Goal: Use online tool/utility: Utilize a website feature to perform a specific function

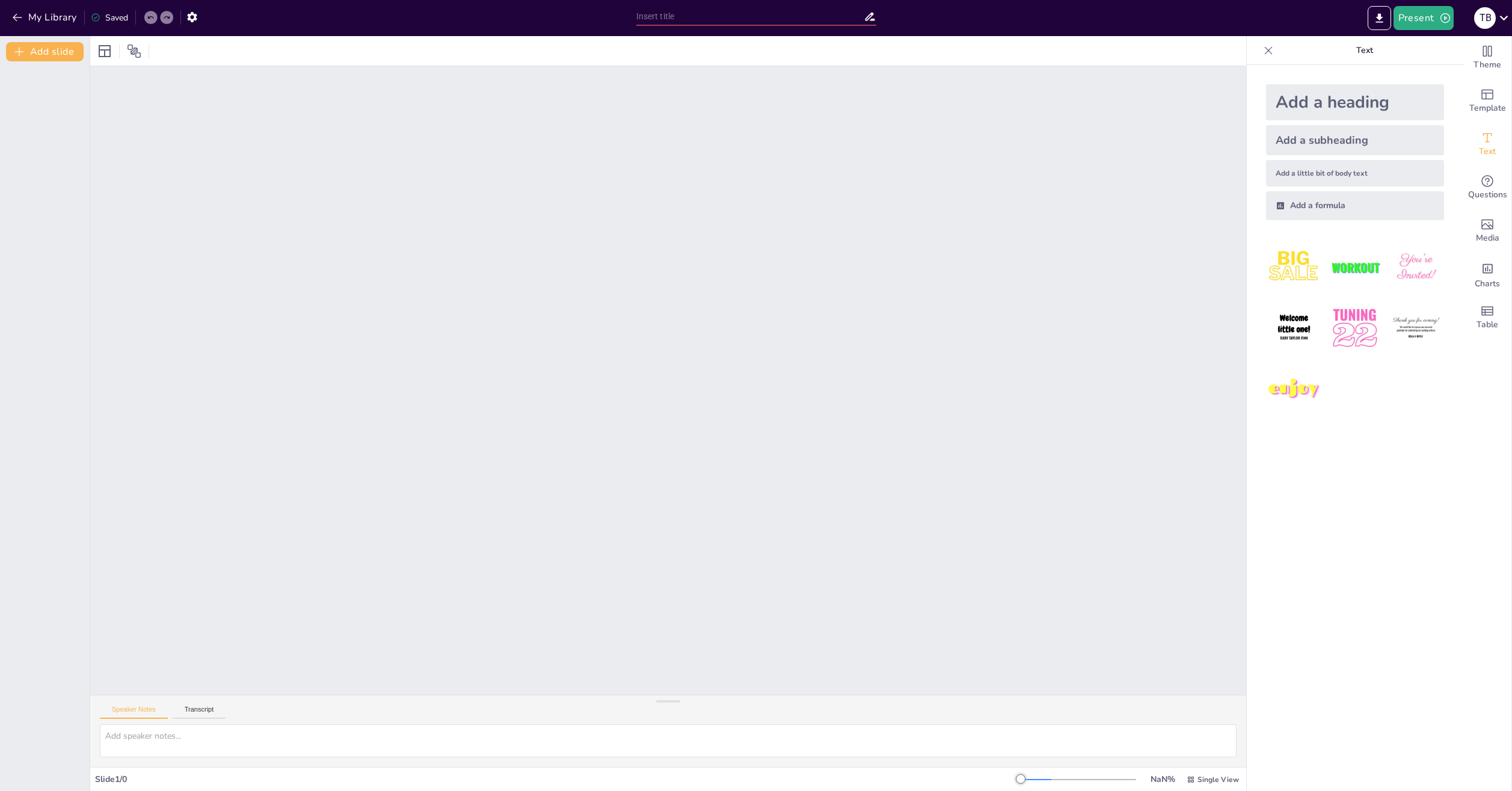
click at [781, 239] on div at bounding box center [668, 380] width 1156 height 628
click at [406, 184] on div at bounding box center [668, 380] width 1156 height 628
click at [403, 184] on div at bounding box center [668, 380] width 1156 height 628
click at [1481, 57] on icon "Change the overall theme" at bounding box center [1487, 51] width 14 height 14
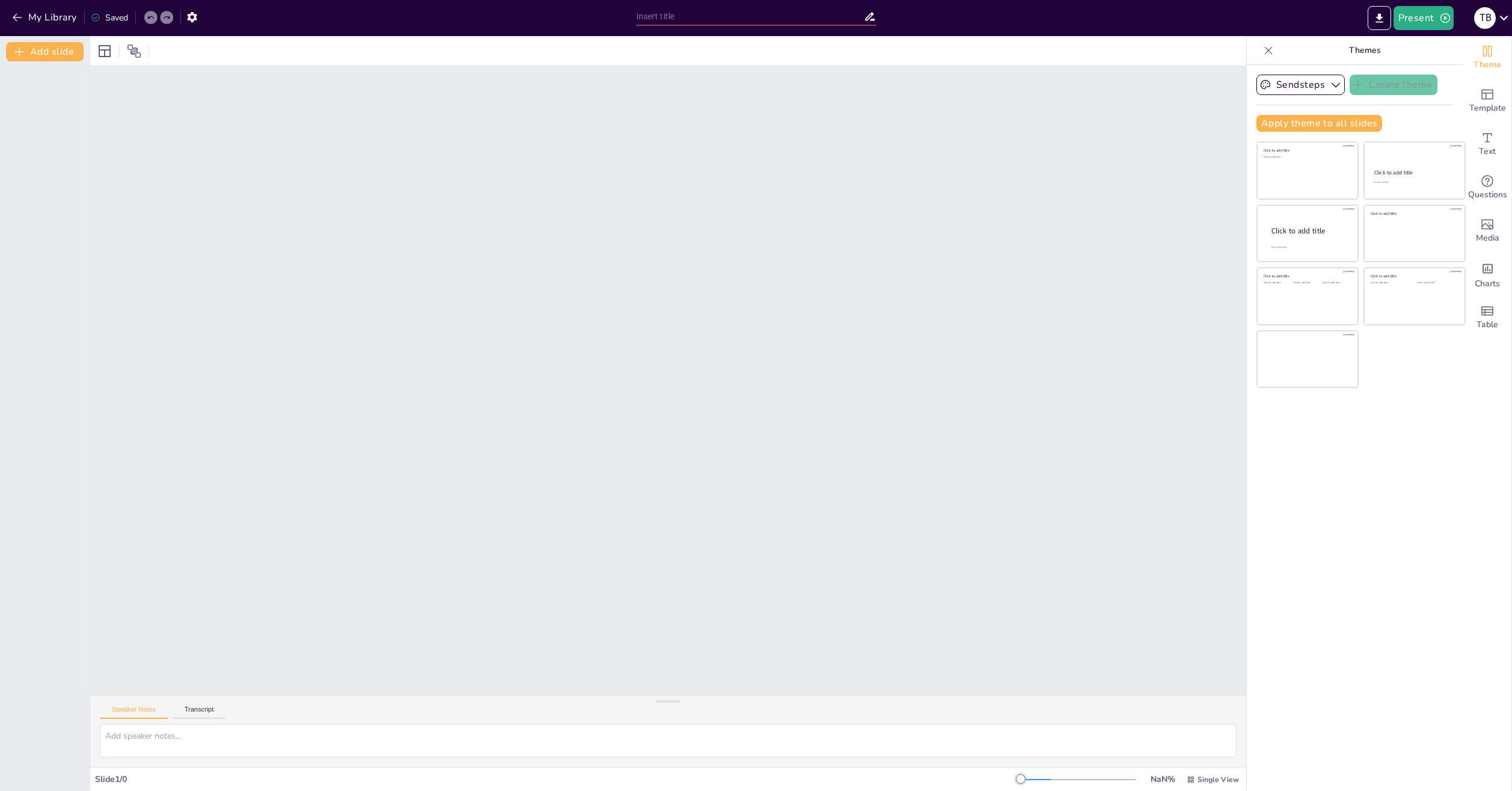
click at [1132, 187] on div at bounding box center [668, 380] width 1156 height 628
drag, startPoint x: 665, startPoint y: 704, endPoint x: 736, endPoint y: 821, distance: 136.9
click at [736, 790] on html "My Library Saved Present T B Document fonts Roboto Popular fonts Lato Montserra…" at bounding box center [756, 396] width 1512 height 791
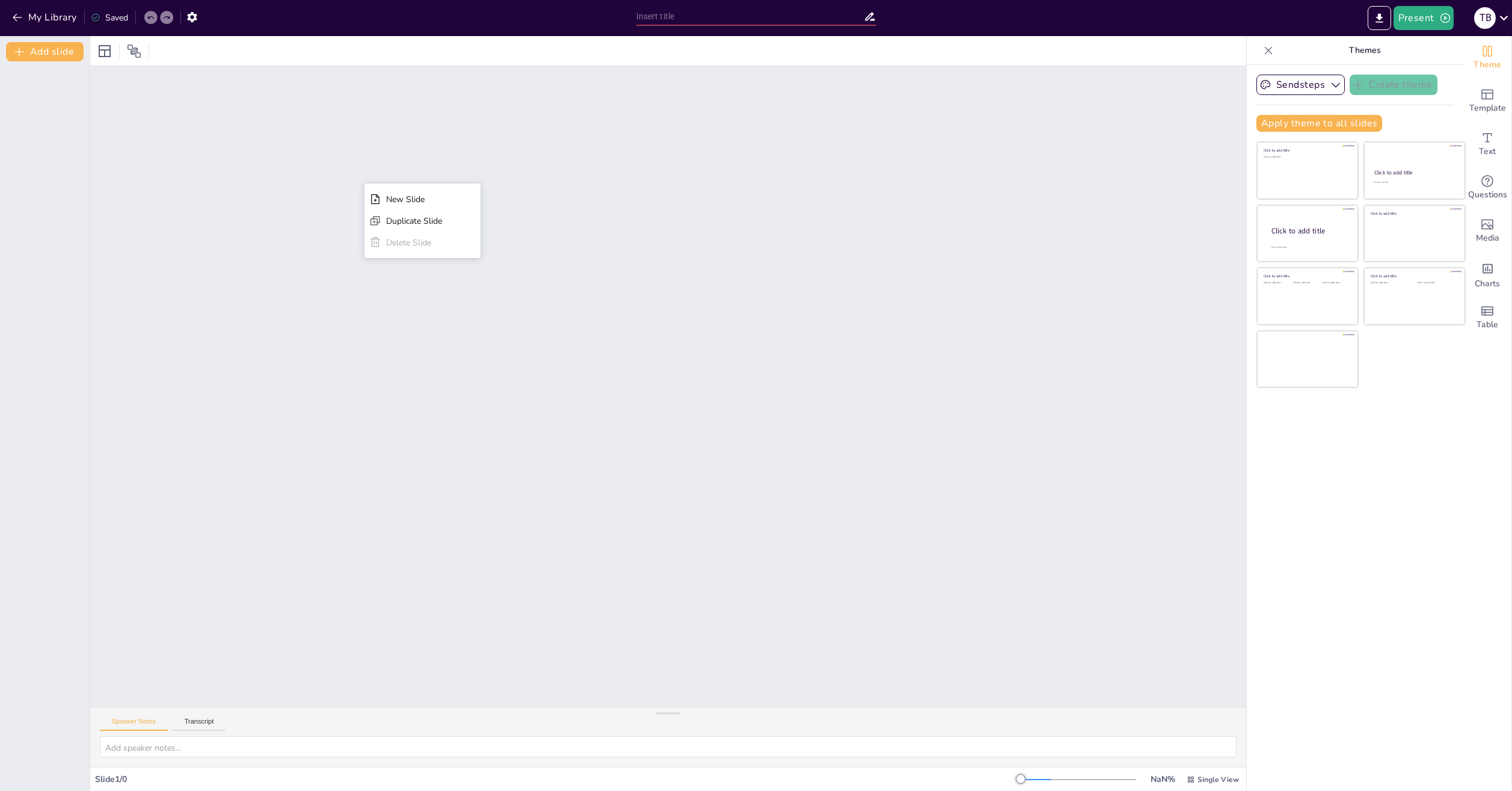
click at [365, 184] on div "New Slide Duplicate Slide Delete Slide" at bounding box center [668, 386] width 1156 height 641
click at [1063, 274] on div at bounding box center [668, 386] width 1156 height 641
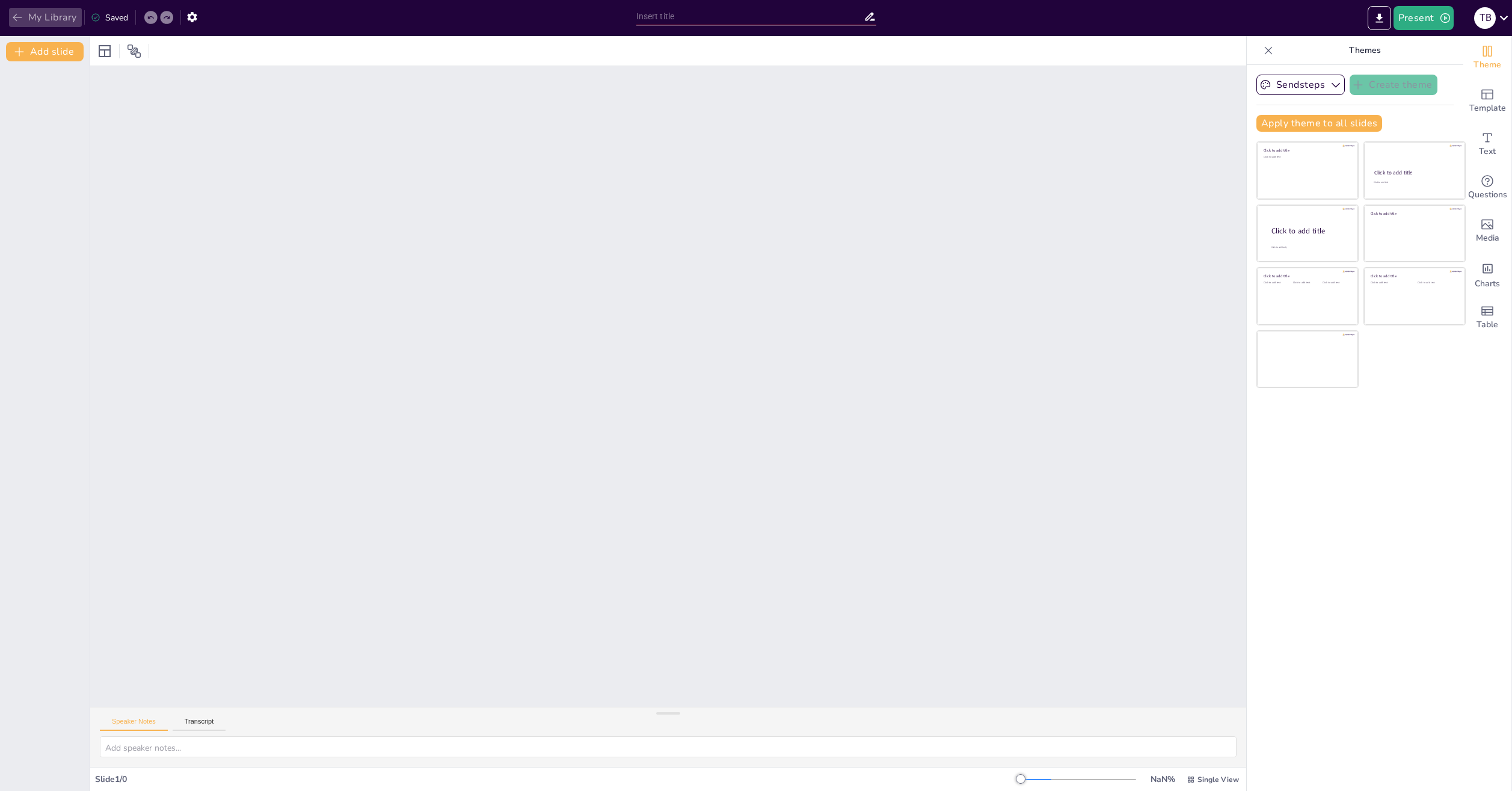
click at [11, 19] on icon "button" at bounding box center [17, 17] width 12 height 12
